Goal: Find specific page/section: Find specific page/section

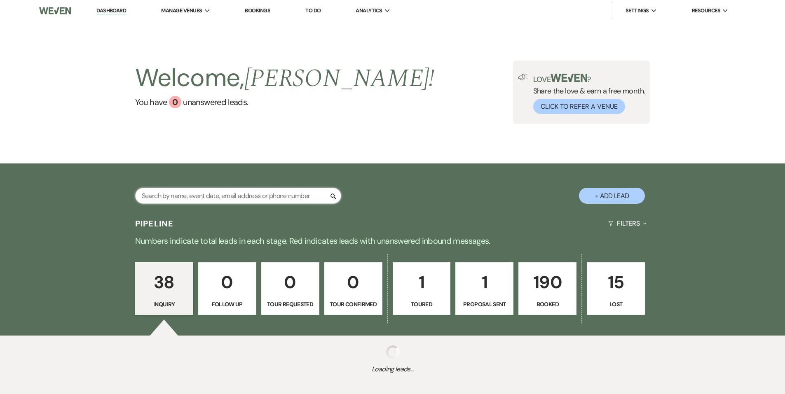
click at [239, 190] on input "text" at bounding box center [238, 196] width 206 height 16
type input "yate"
